Goal: Find specific page/section: Find specific page/section

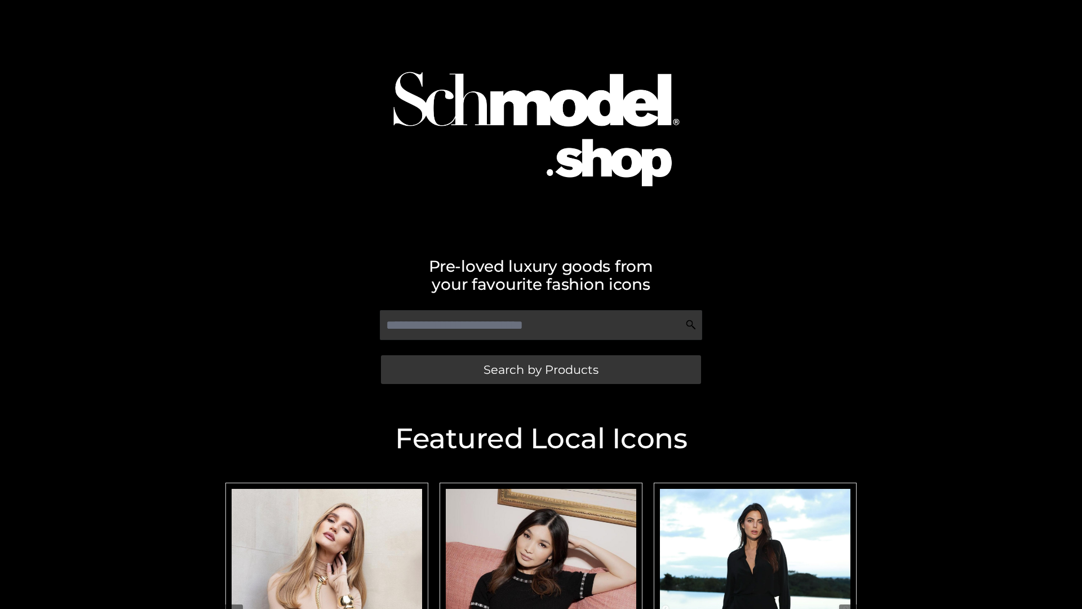
click at [541, 369] on span "Search by Products" at bounding box center [541, 370] width 115 height 12
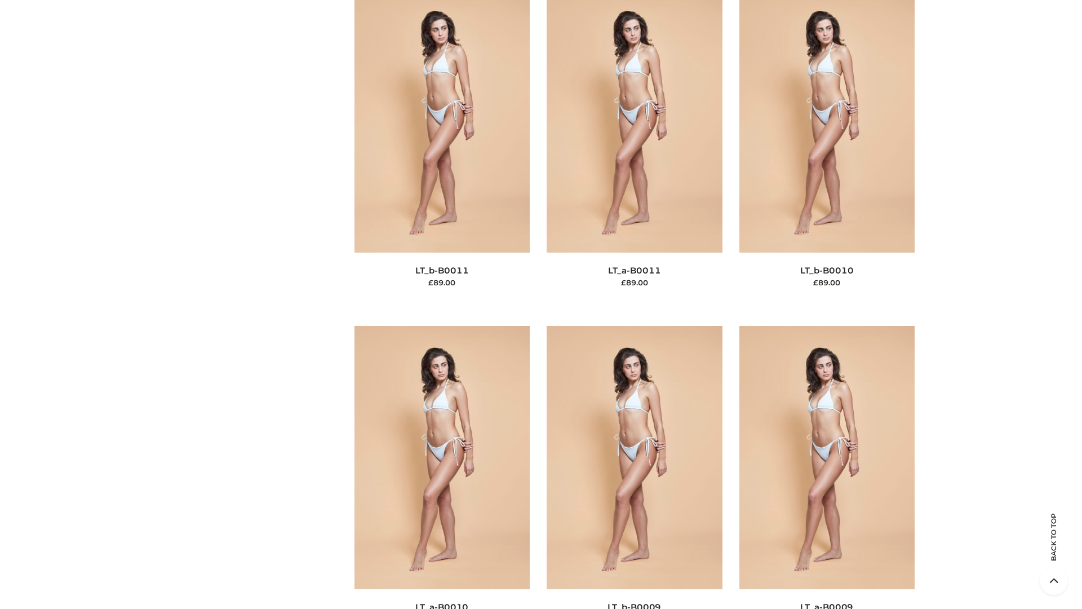
scroll to position [5062, 0]
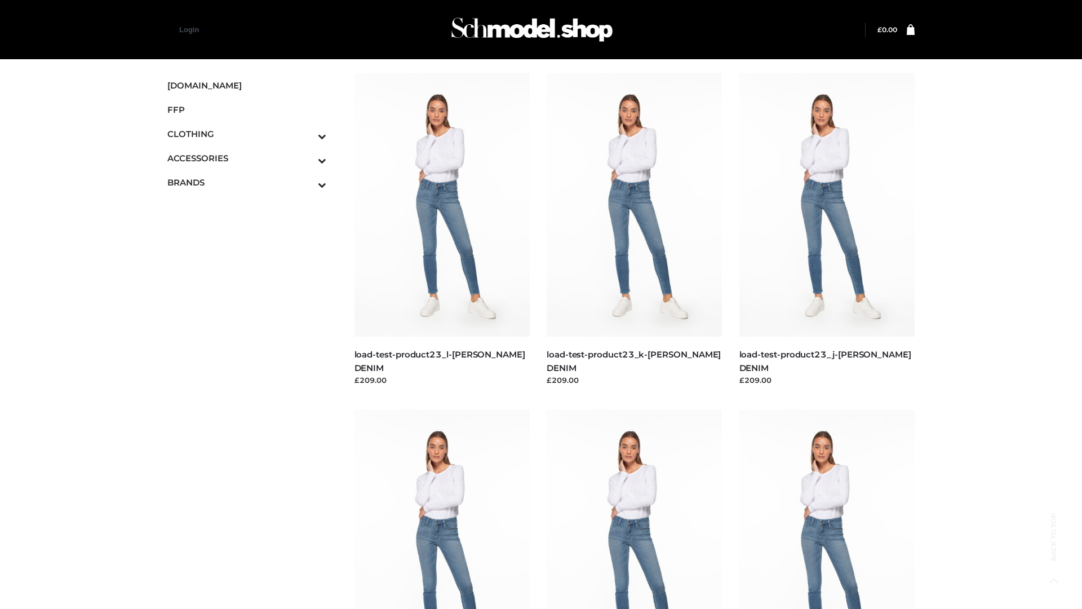
scroll to position [989, 0]
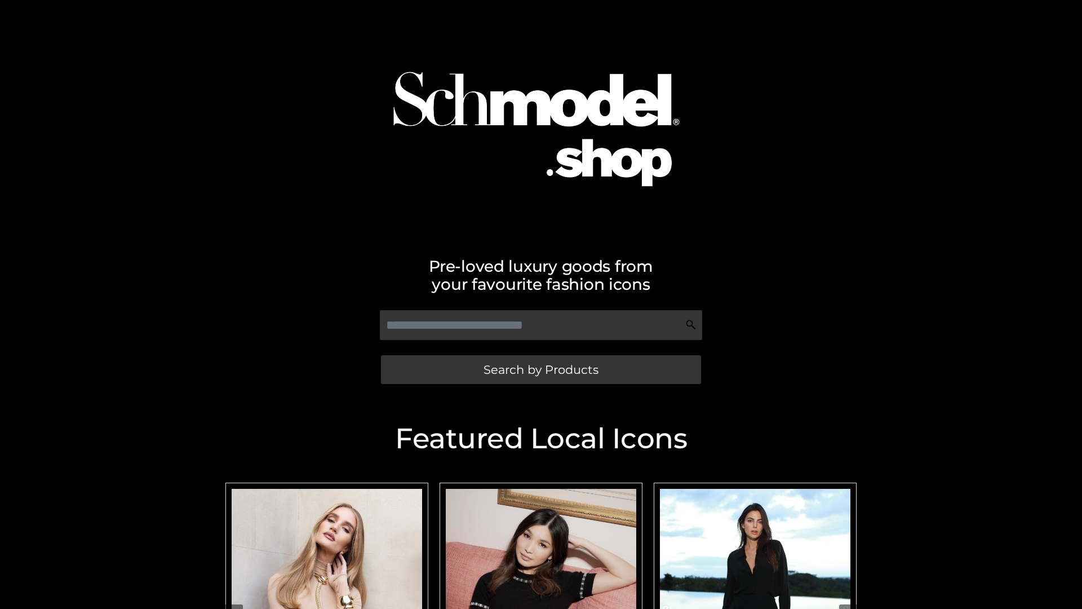
click at [541, 369] on span "Search by Products" at bounding box center [541, 370] width 115 height 12
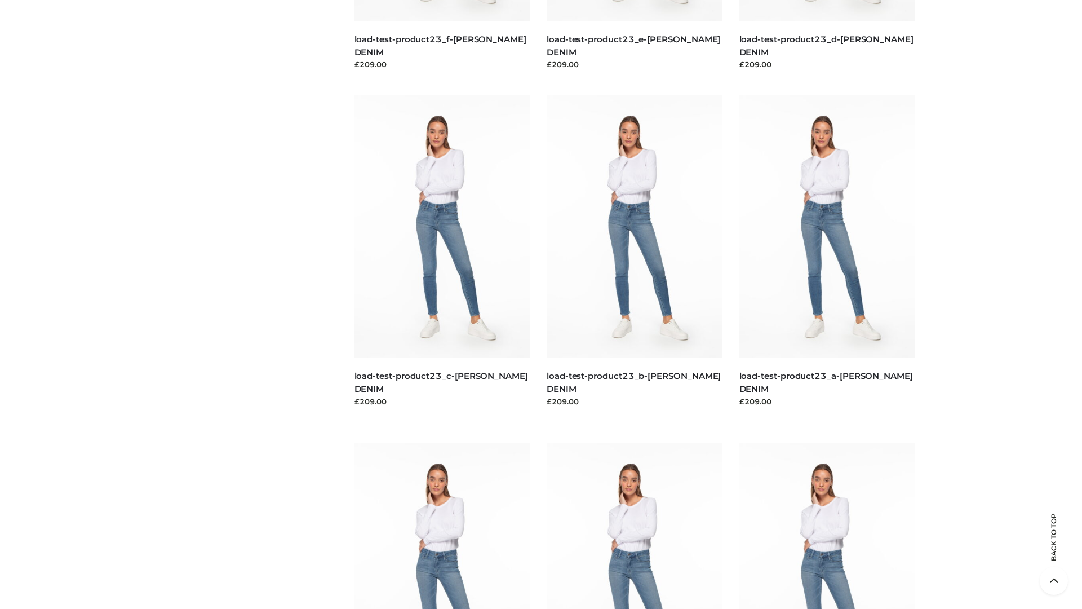
scroll to position [2346, 0]
